Goal: Find specific page/section: Find specific page/section

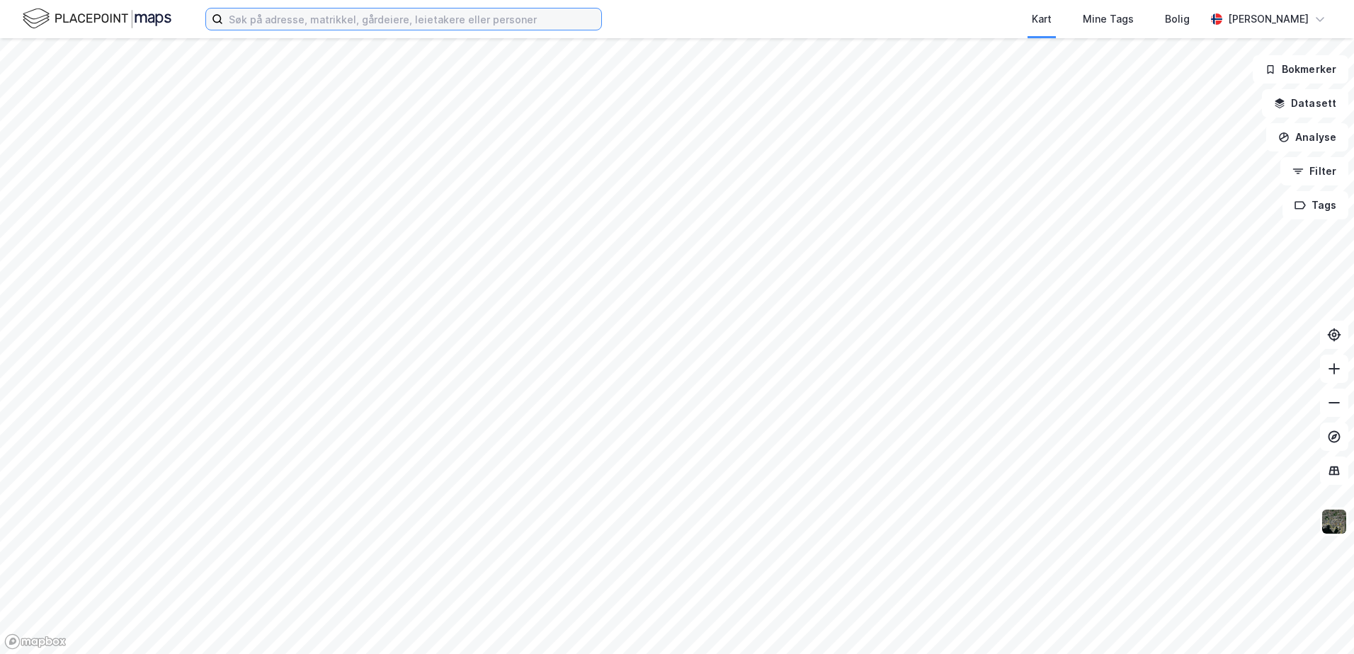
click at [407, 24] on input at bounding box center [412, 18] width 378 height 21
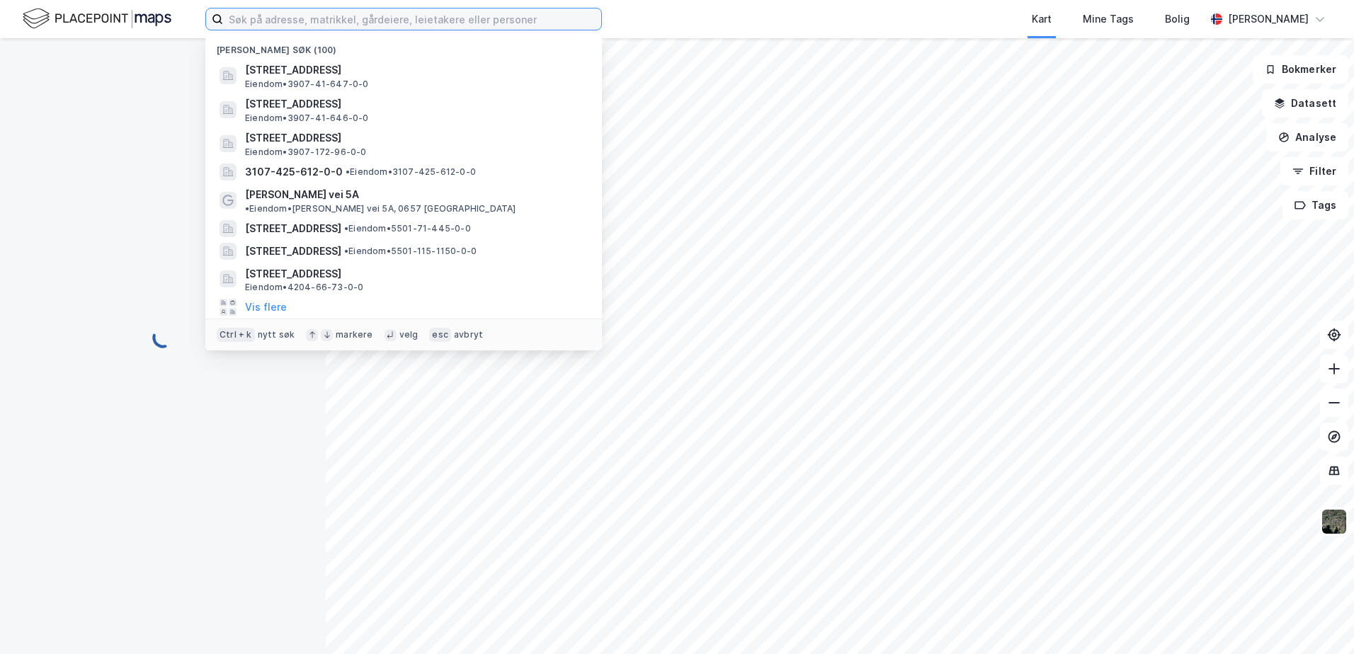
type input "m"
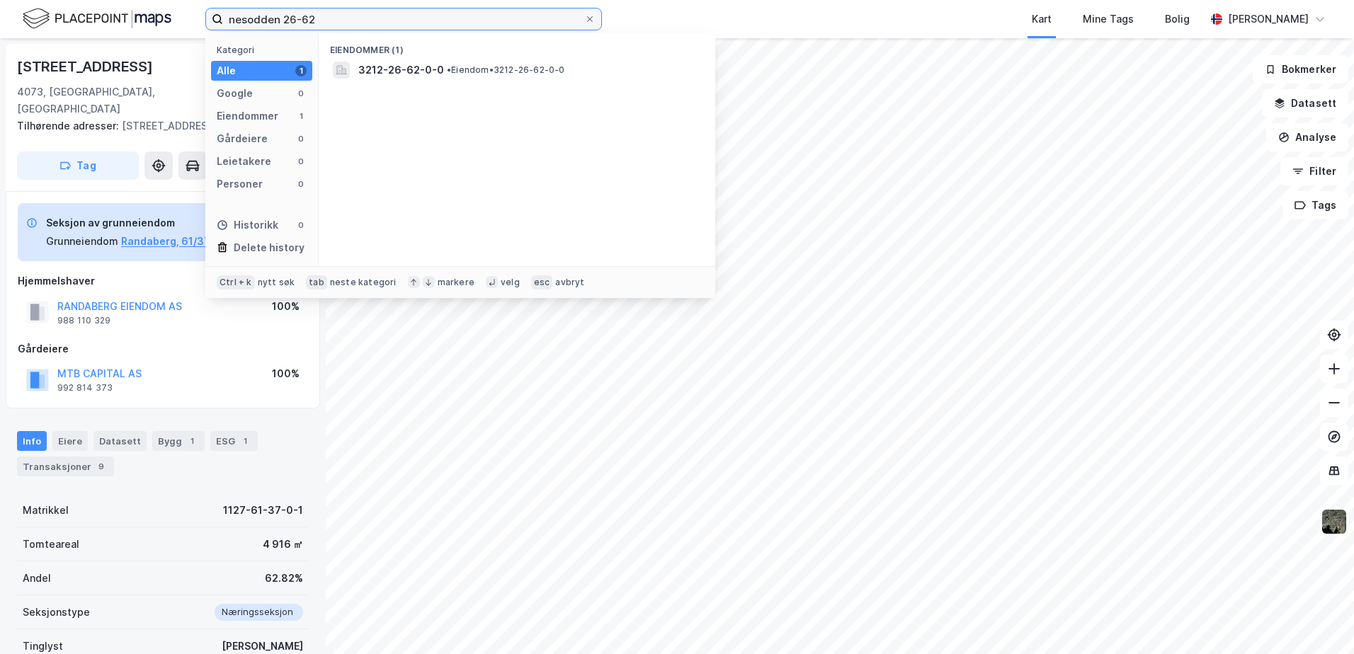
type input "nesodden 26-62"
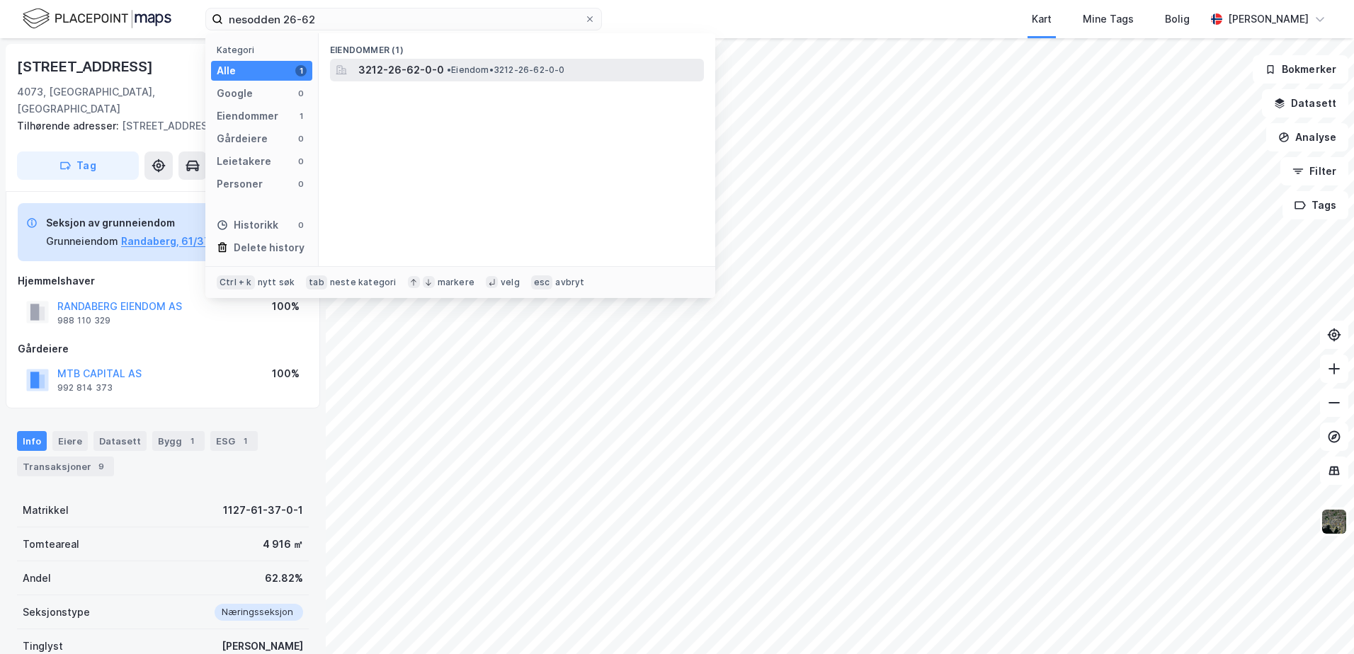
click at [404, 62] on span "3212-26-62-0-0" at bounding box center [401, 70] width 86 height 17
